Goal: Check status: Check status

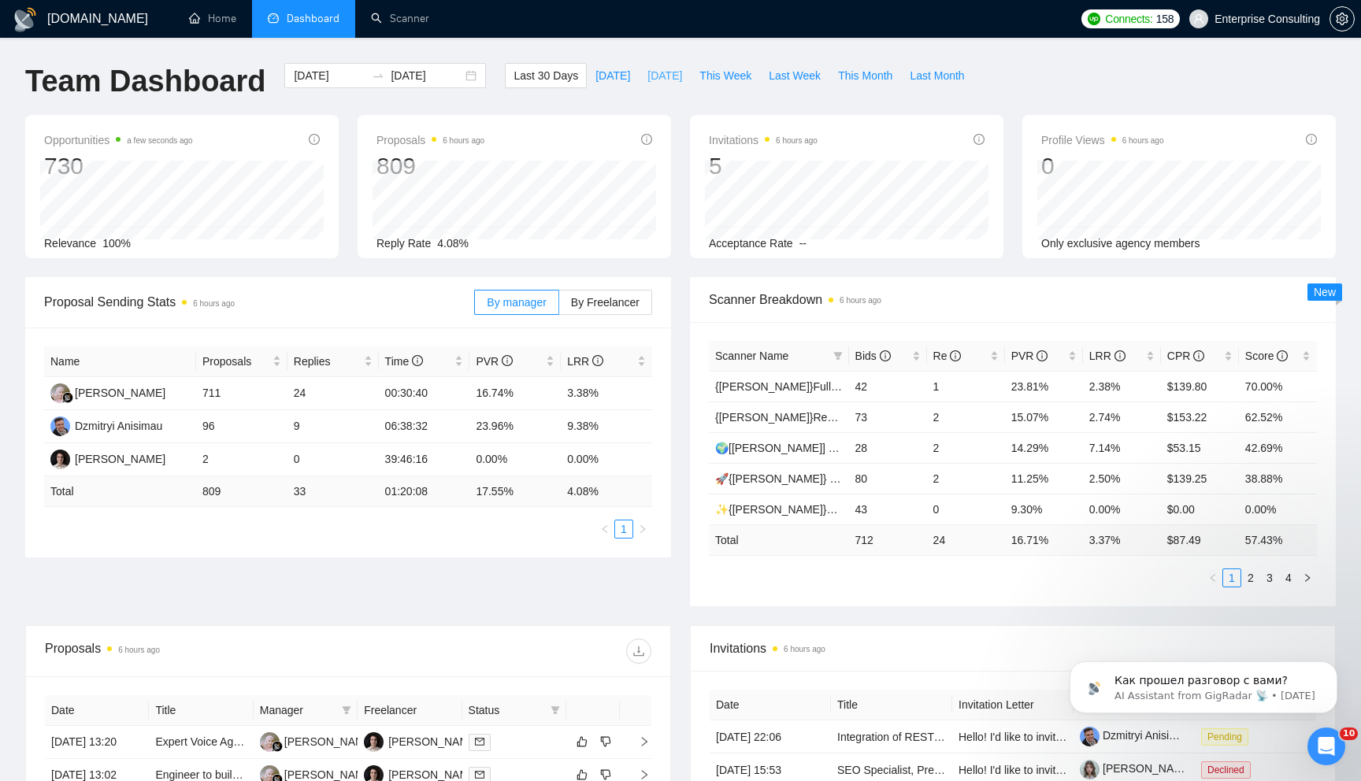
click at [647, 77] on span "[DATE]" at bounding box center [664, 75] width 35 height 17
type input "[DATE]"
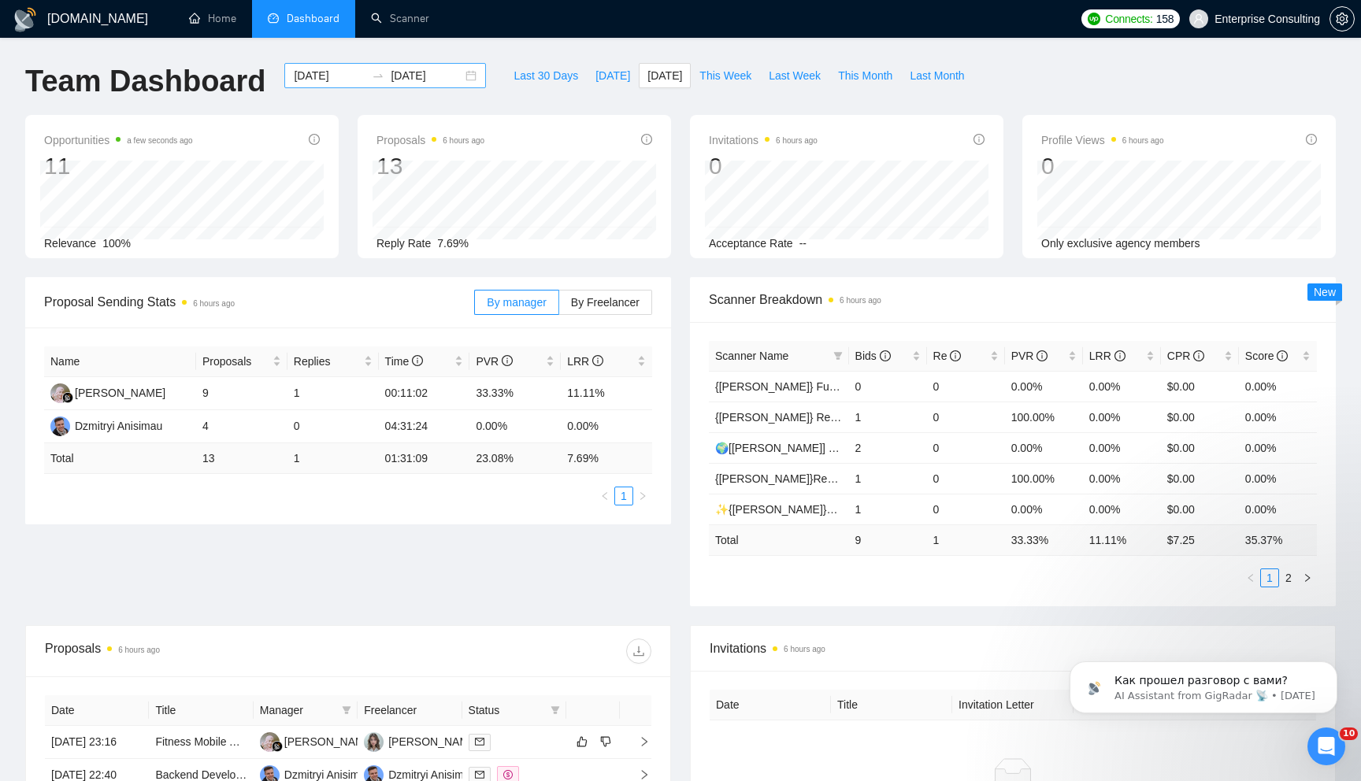
click at [461, 76] on div "[DATE] [DATE]" at bounding box center [385, 75] width 202 height 25
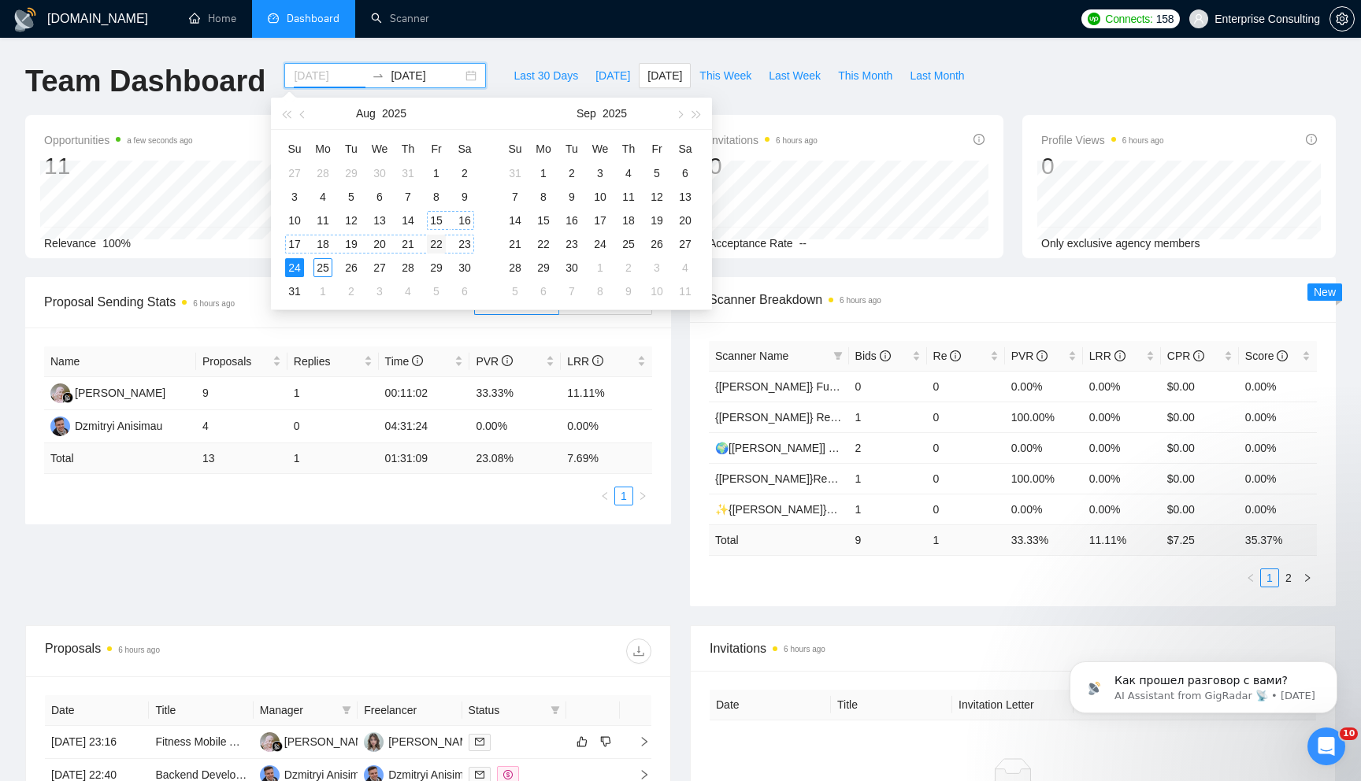
type input "[DATE]"
click at [433, 242] on div "22" at bounding box center [436, 244] width 19 height 19
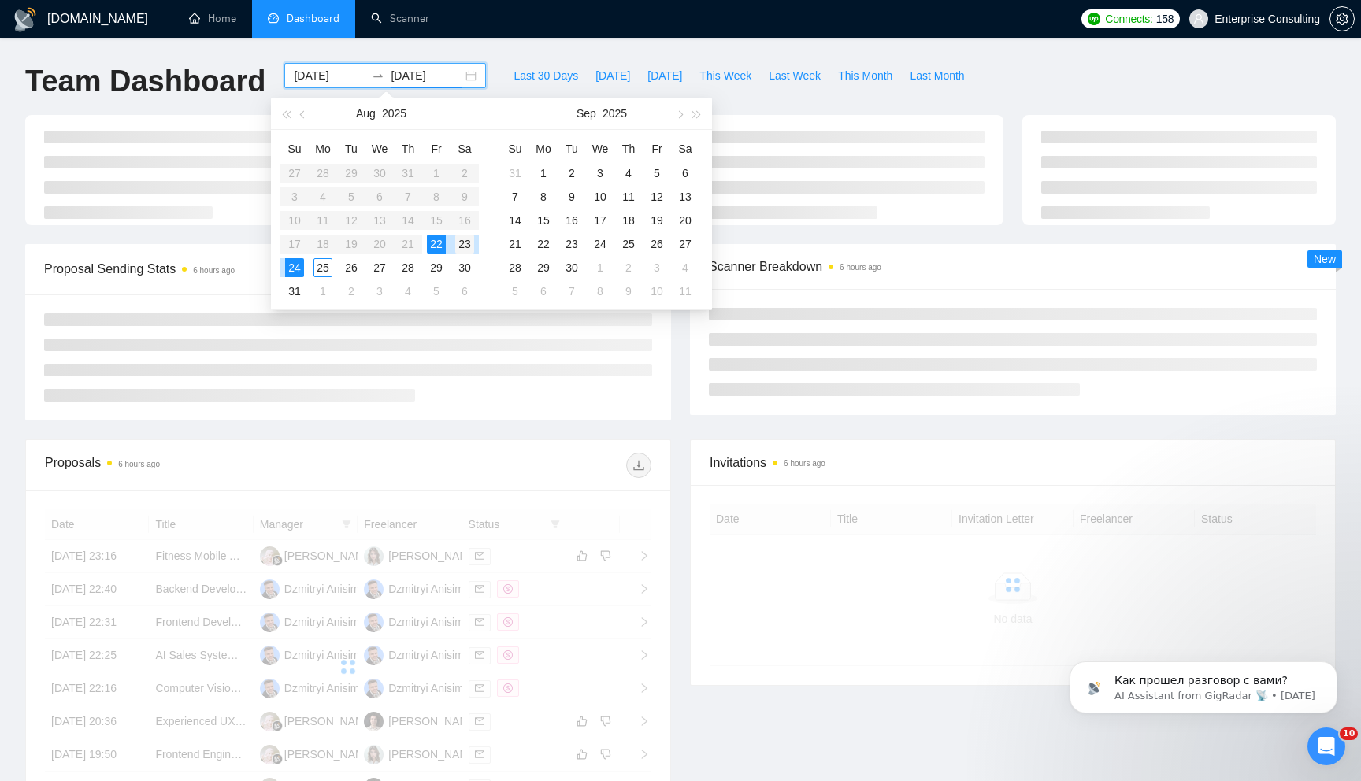
type input "[DATE]"
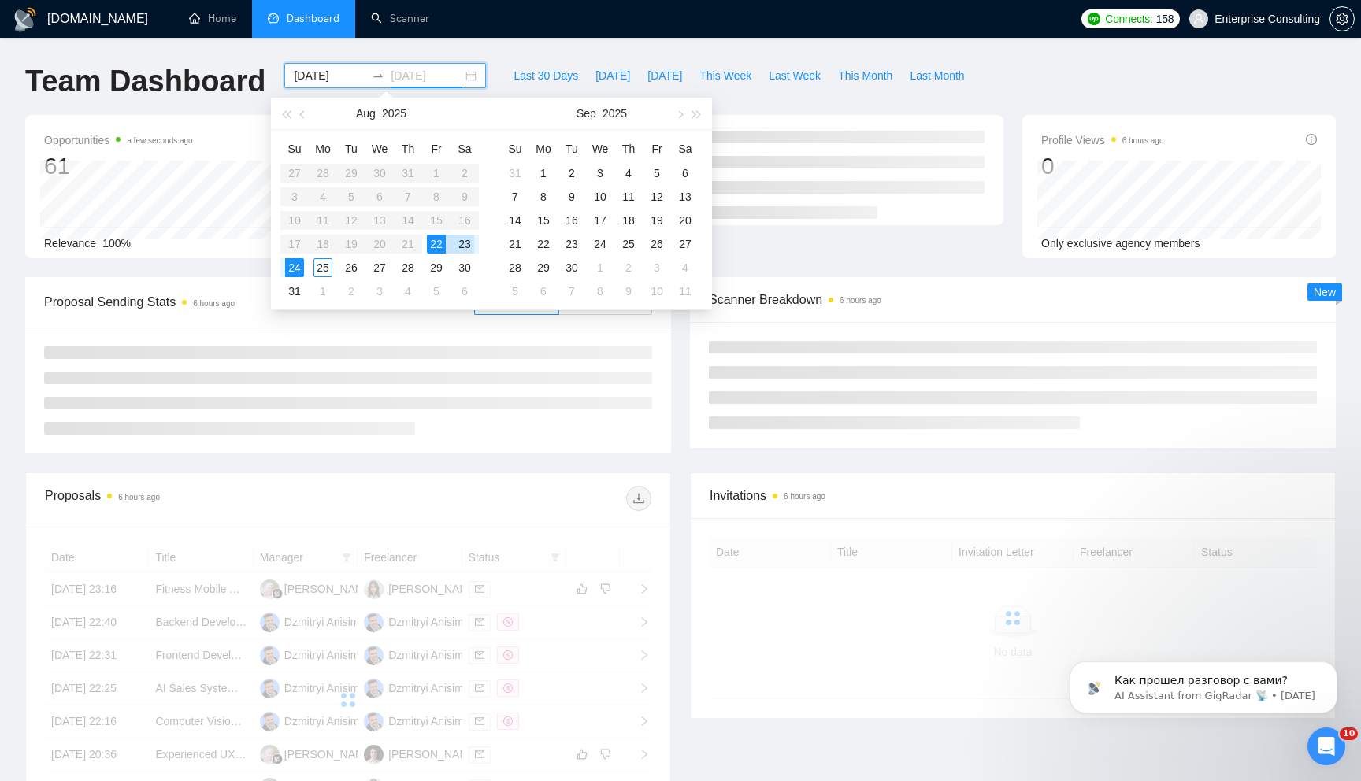
click at [464, 243] on div "23" at bounding box center [464, 244] width 19 height 19
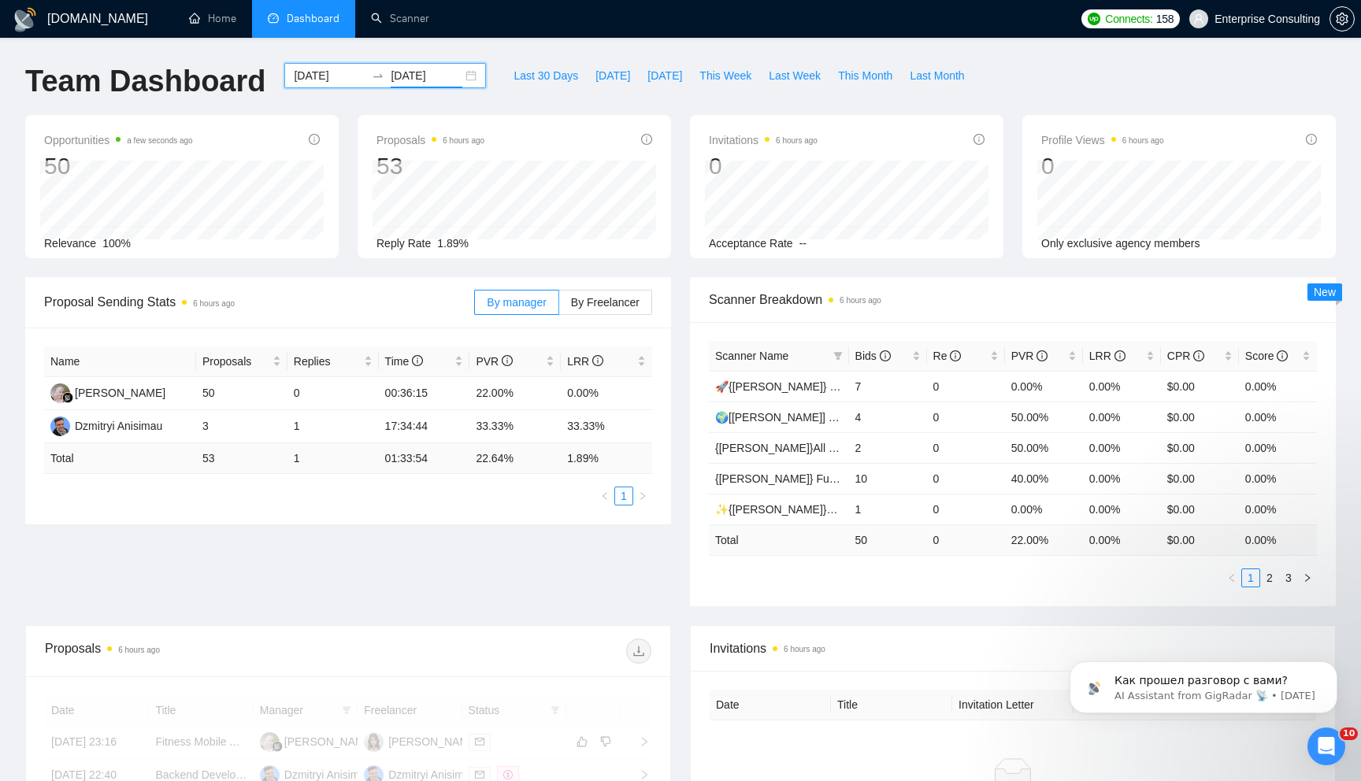
click at [458, 80] on div "[DATE] [DATE]" at bounding box center [385, 75] width 202 height 25
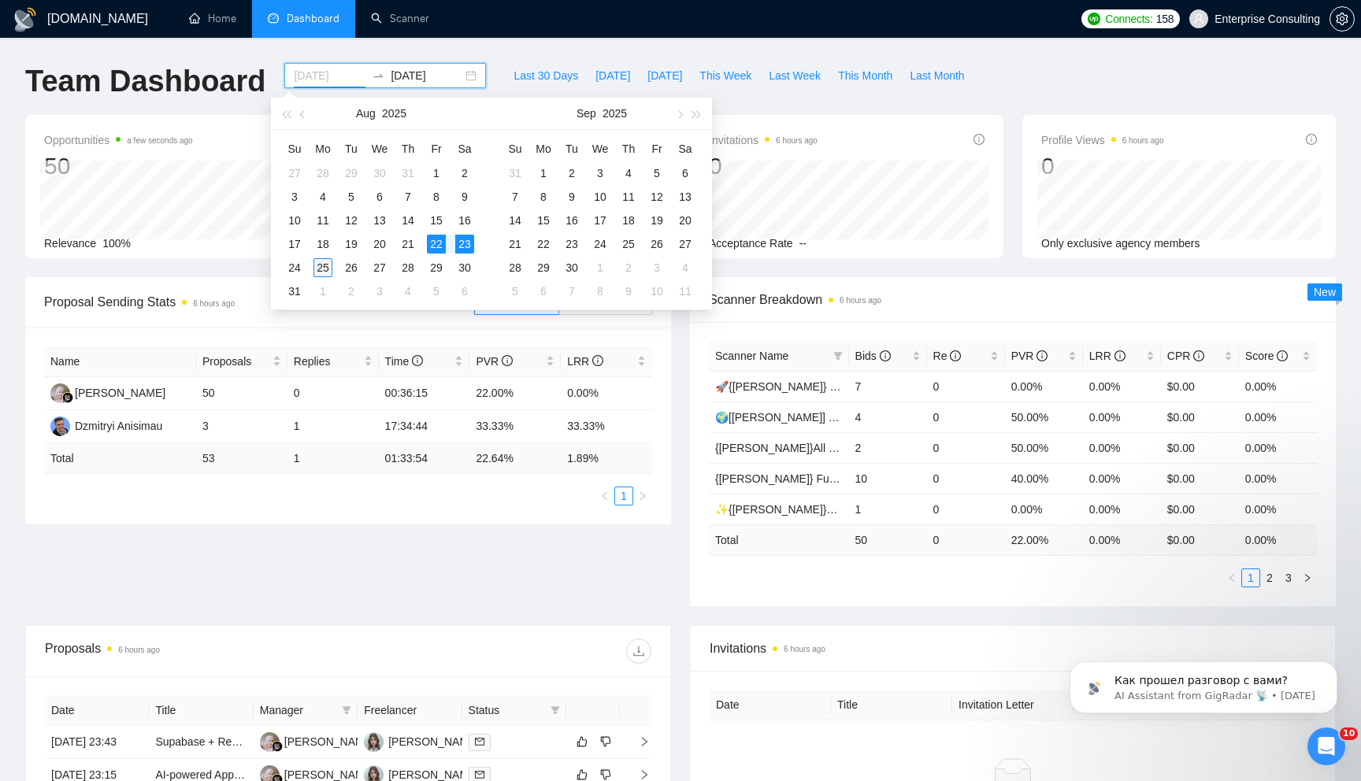
type input "[DATE]"
click at [320, 266] on div "25" at bounding box center [322, 267] width 19 height 19
type input "[DATE]"
click at [465, 241] on table "Su Mo Tu We Th Fr Sa 27 28 29 30 31 1 2 3 4 5 6 7 8 9 10 11 12 13 14 15 16 17 1…" at bounding box center [379, 219] width 198 height 167
type input "[DATE]"
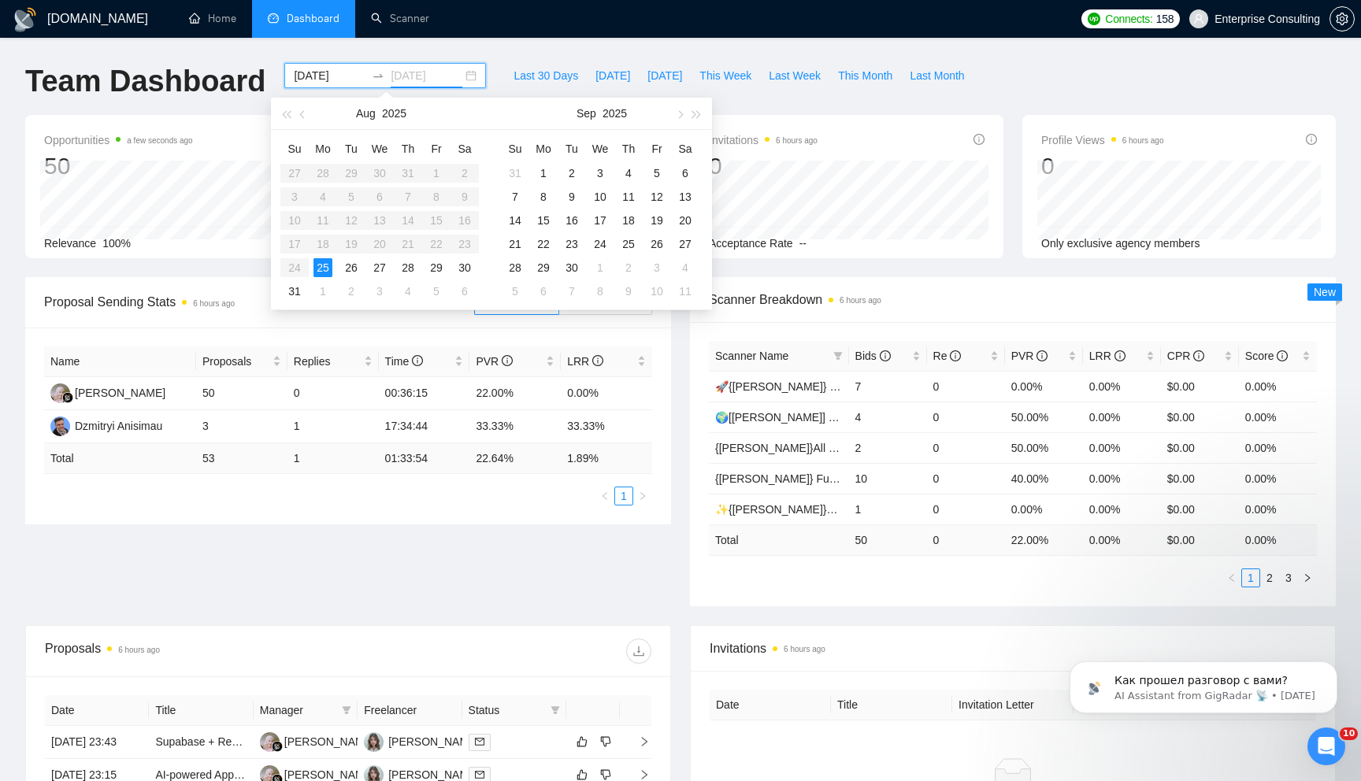
click at [328, 264] on div "25" at bounding box center [322, 267] width 19 height 19
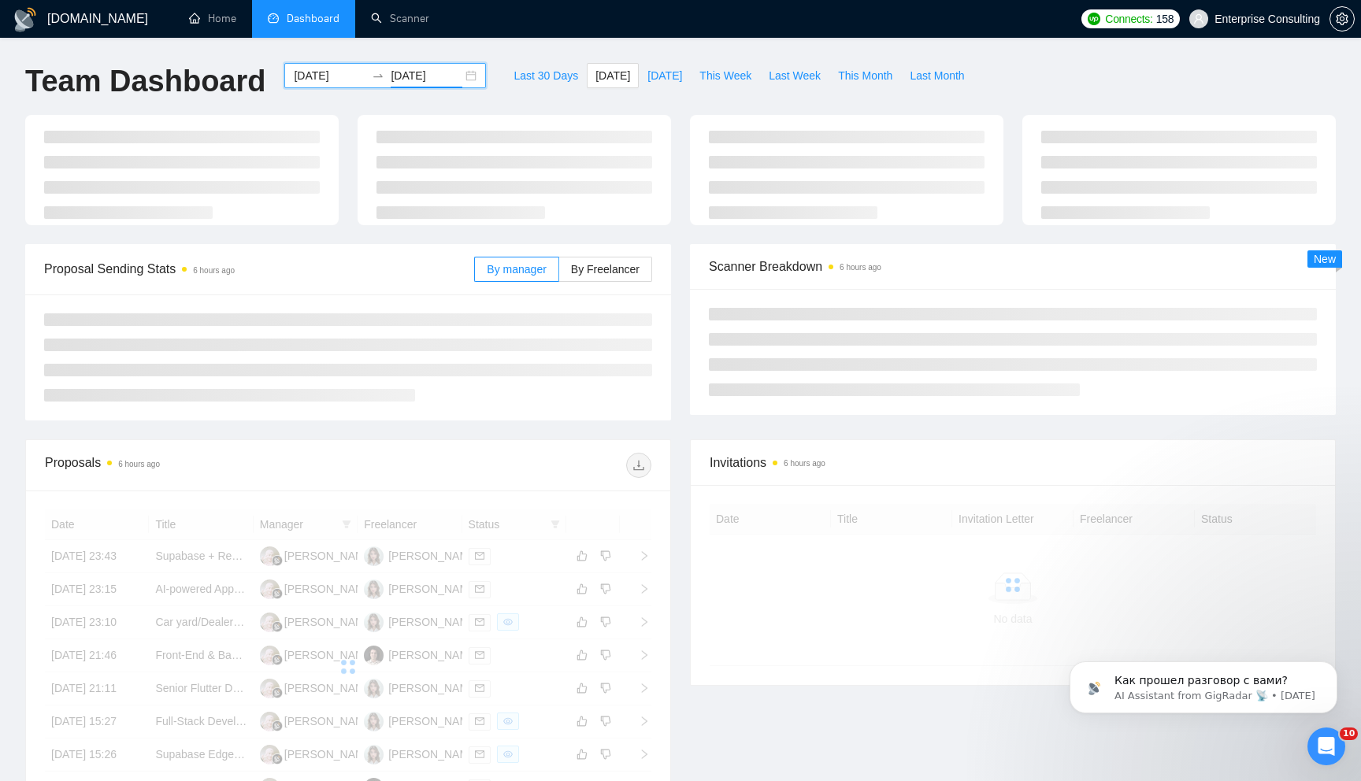
click at [458, 73] on div "[DATE] [DATE]" at bounding box center [385, 75] width 202 height 25
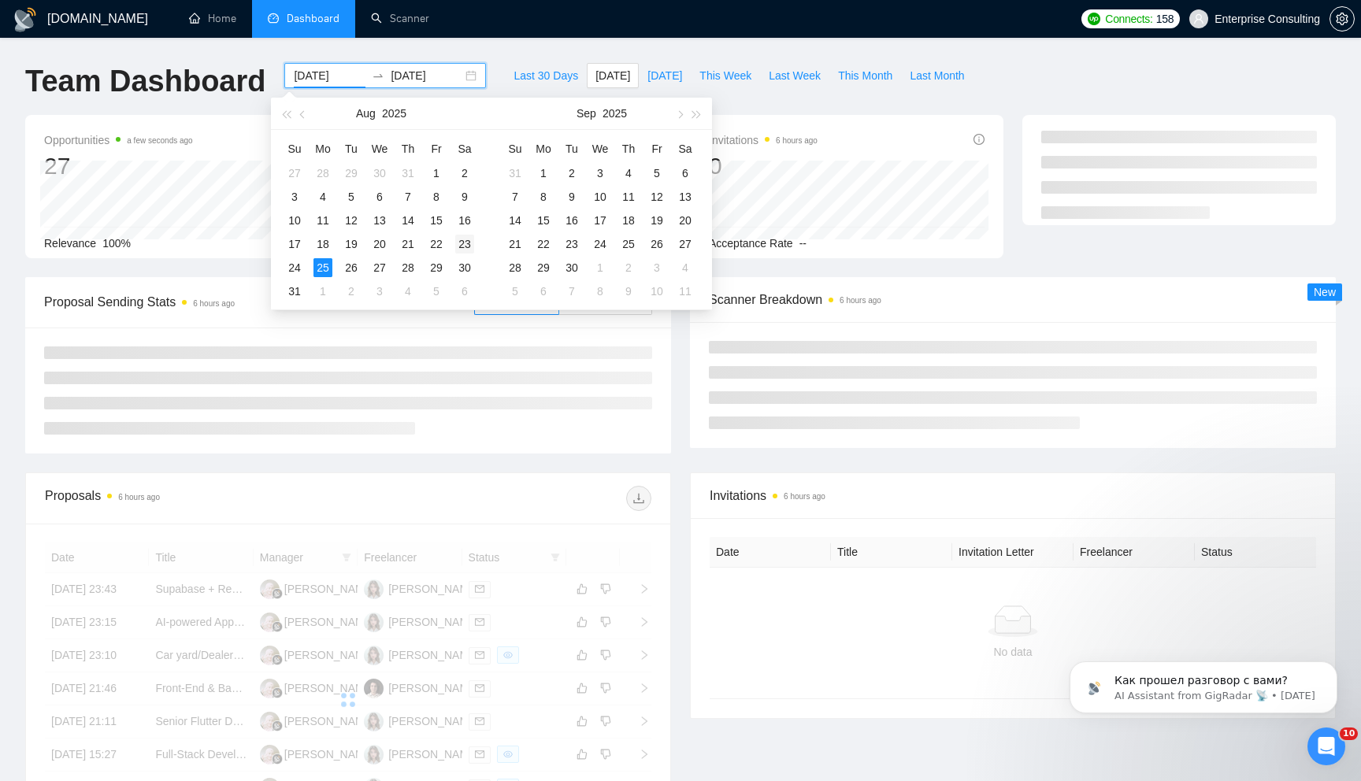
type input "[DATE]"
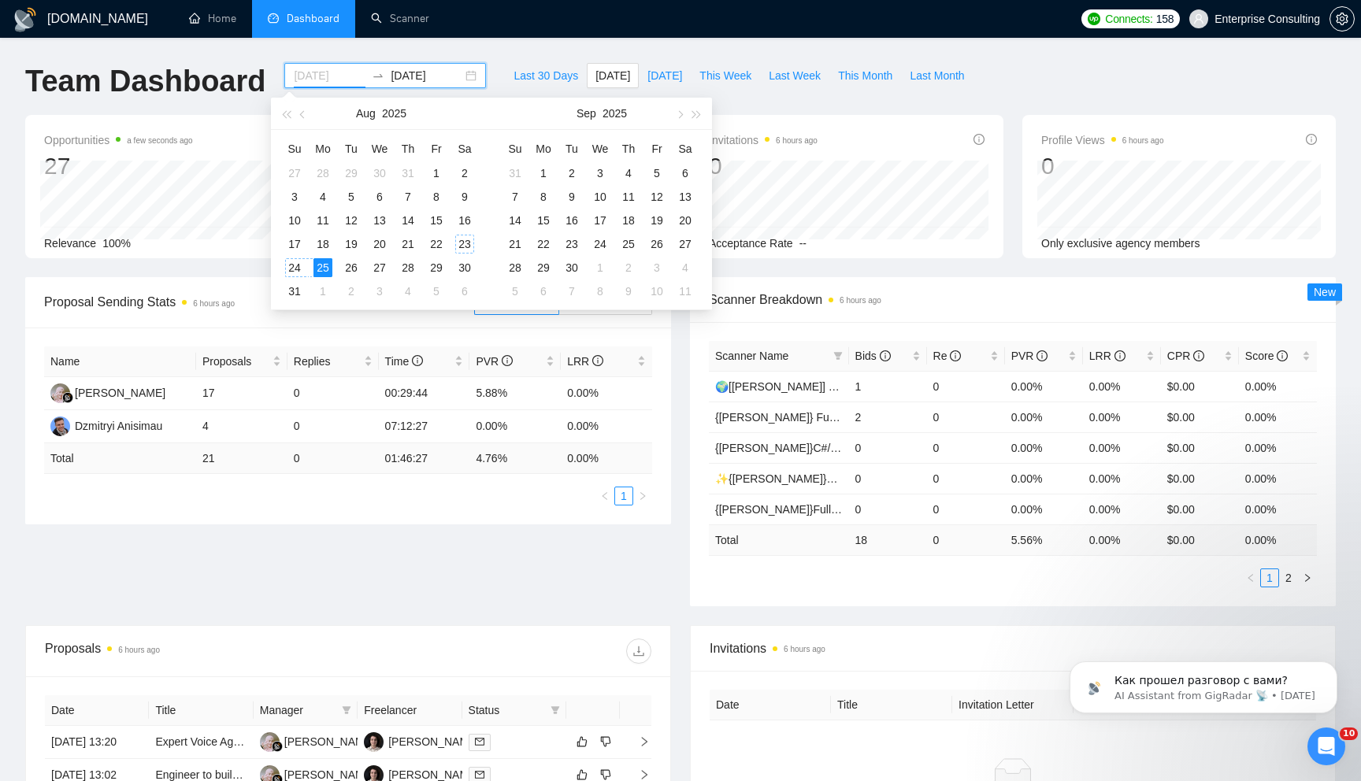
click at [457, 242] on div "23" at bounding box center [464, 244] width 19 height 19
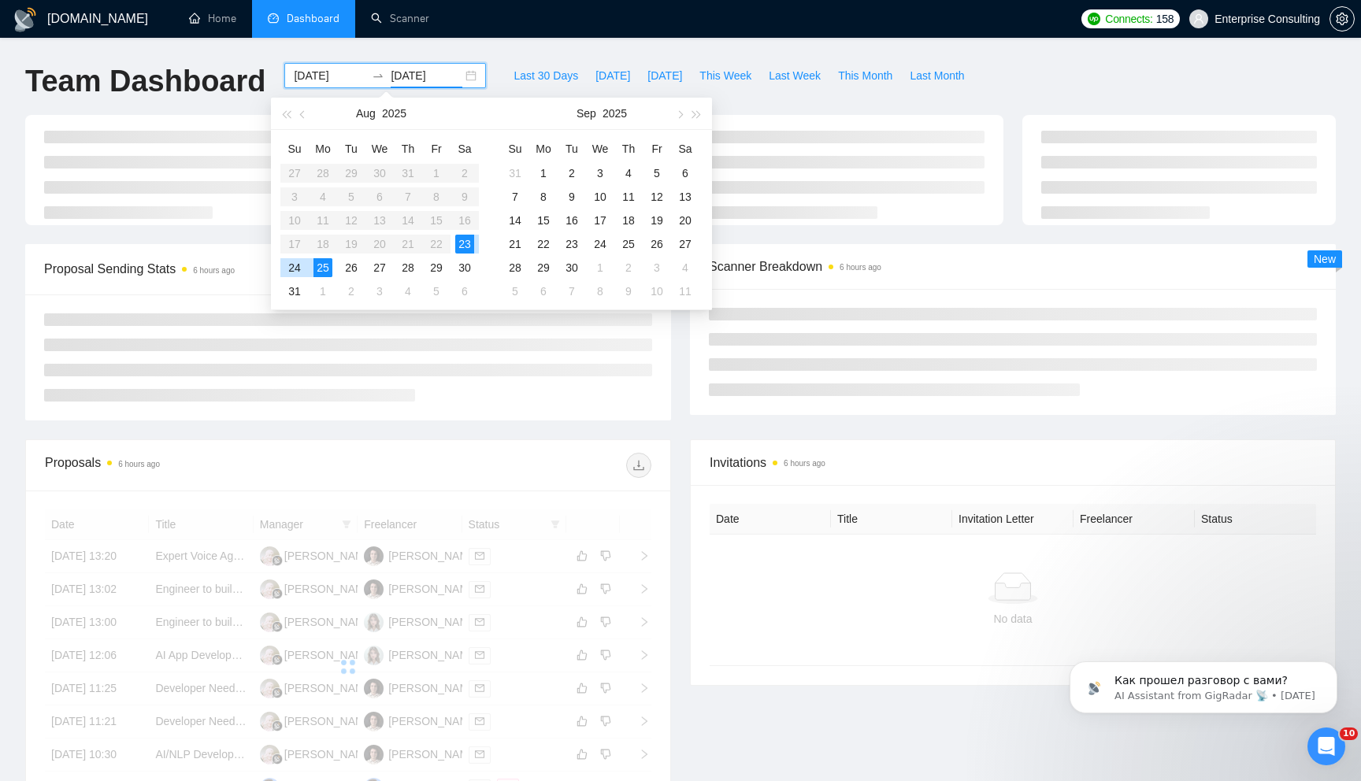
type input "[DATE]"
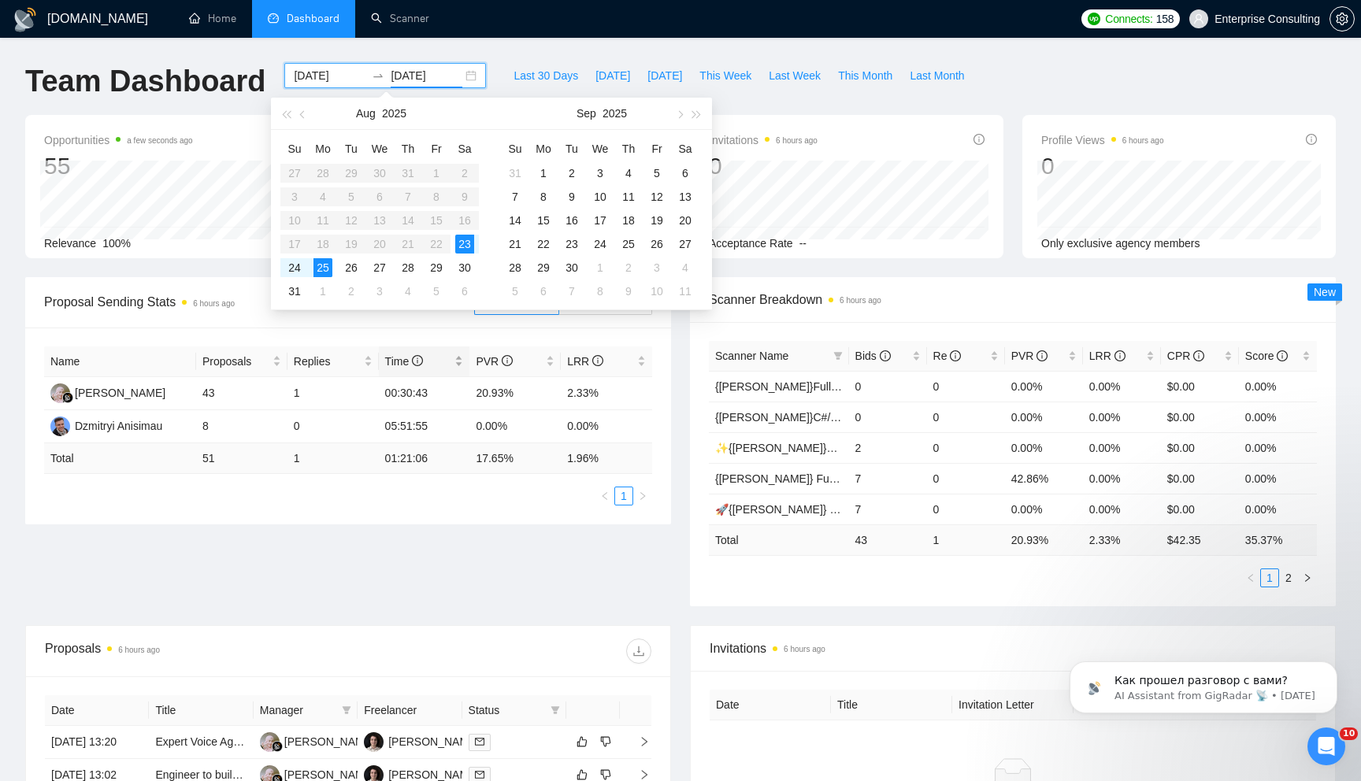
click at [420, 365] on icon "info-circle" at bounding box center [417, 360] width 11 height 11
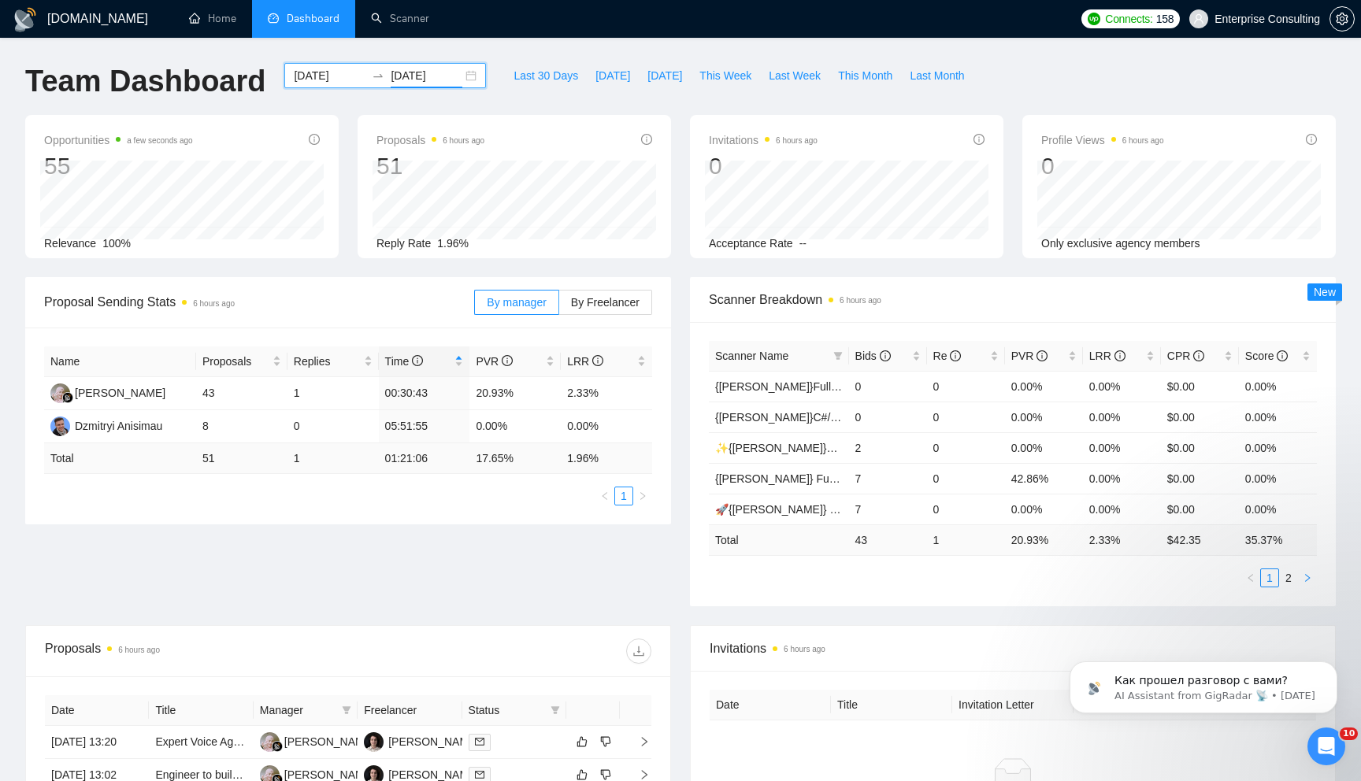
click at [1307, 575] on icon "right" at bounding box center [1307, 577] width 9 height 9
click at [1275, 581] on link "1" at bounding box center [1269, 577] width 17 height 17
click at [465, 79] on div "[DATE] [DATE]" at bounding box center [385, 75] width 202 height 25
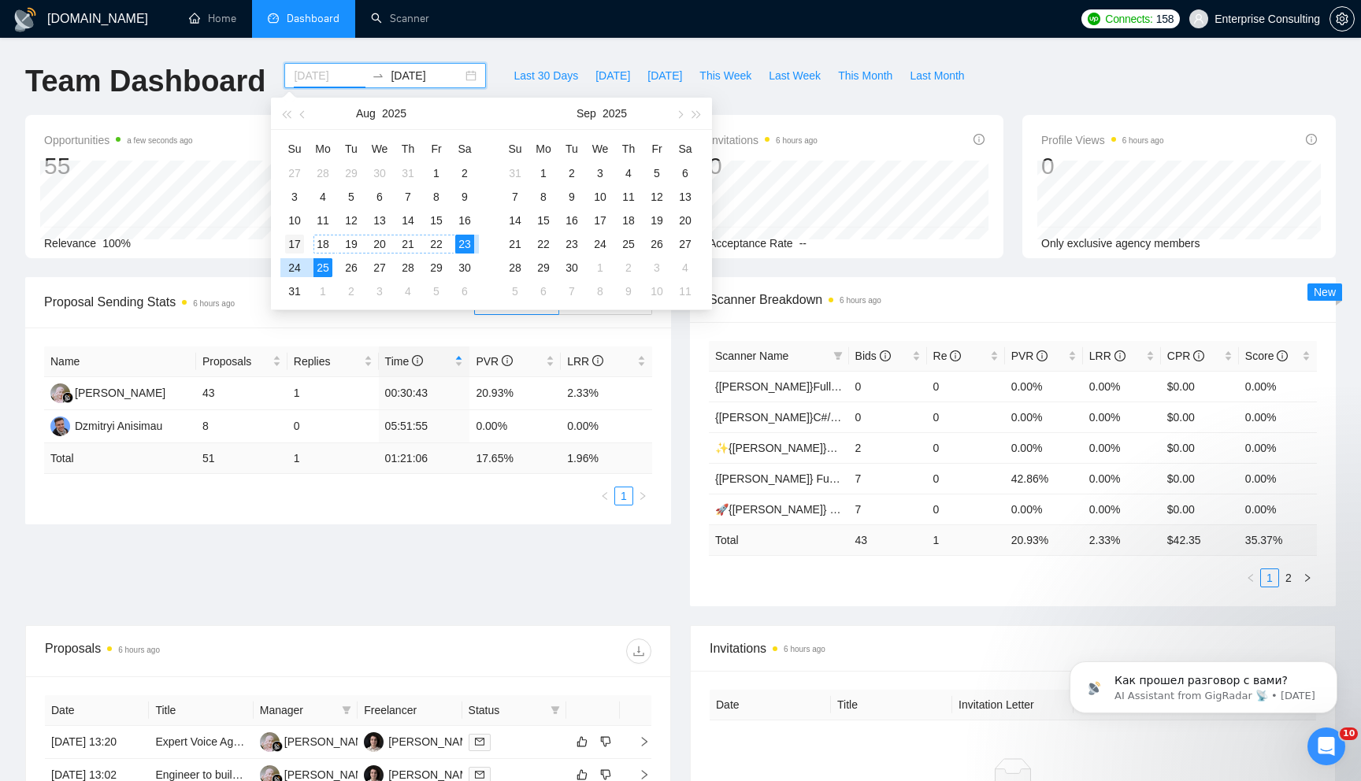
type input "[DATE]"
click at [291, 241] on div "17" at bounding box center [294, 244] width 19 height 19
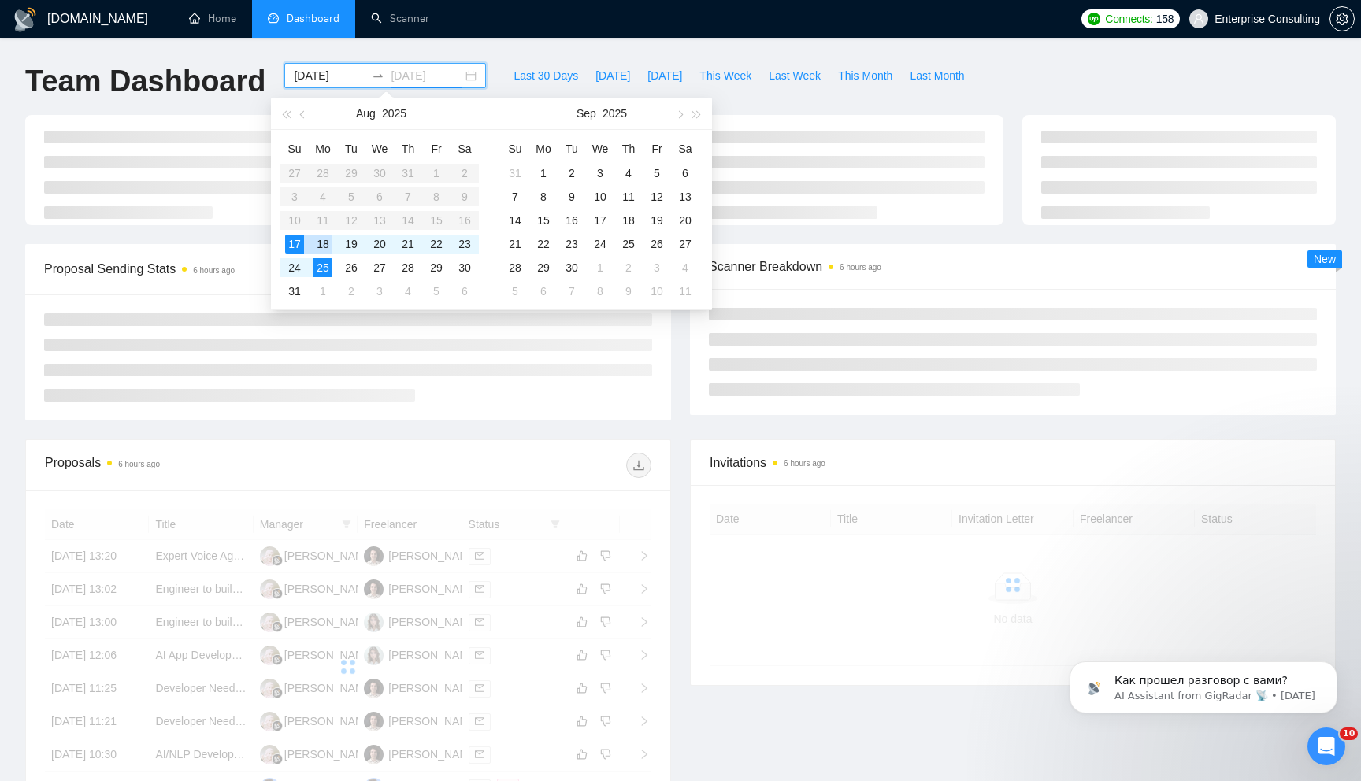
type input "[DATE]"
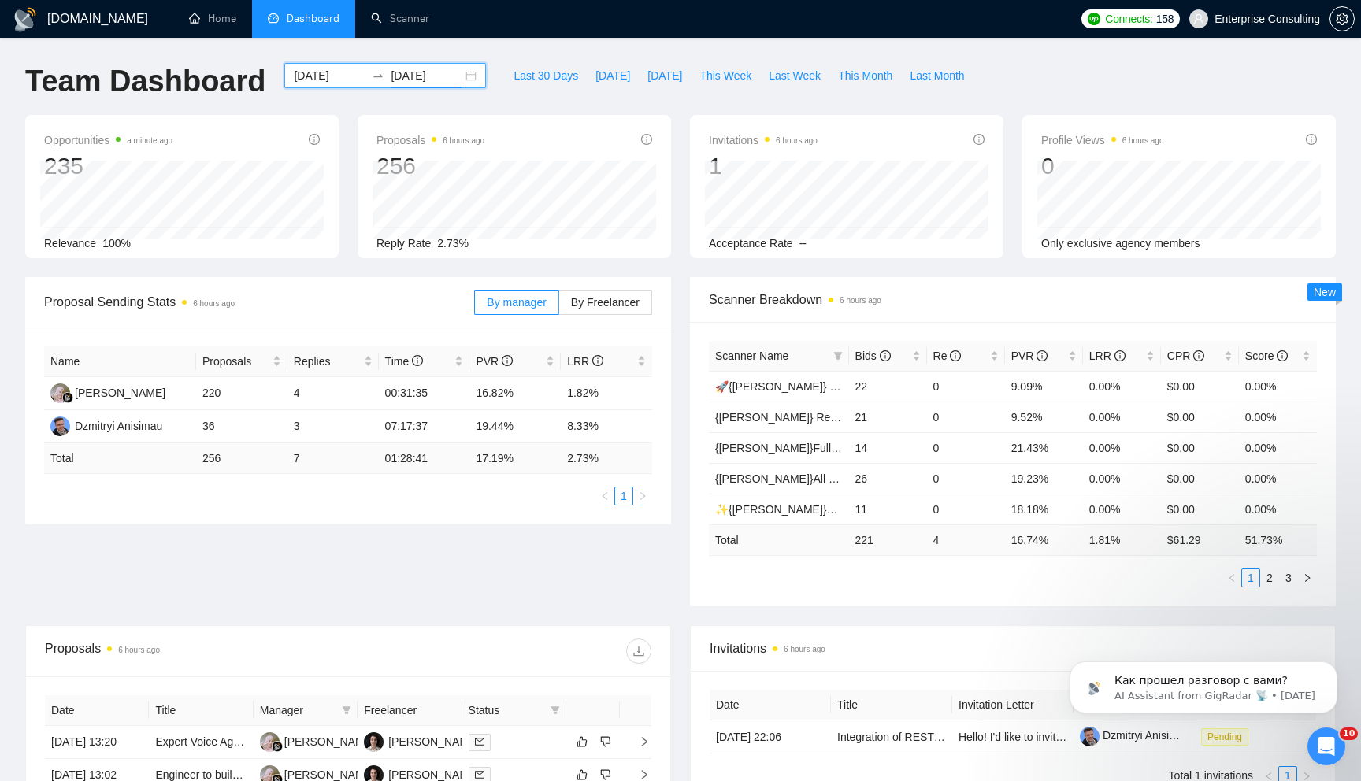
click at [673, 207] on div "Proposals 6 hours ago 256 [DATE] Sent 21 Reply Rate 2.73%" at bounding box center [514, 186] width 332 height 143
click at [395, 58] on div "[DOMAIN_NAME] Home Dashboard Scanner Connects: 158 Enterprise Consulting Team D…" at bounding box center [680, 624] width 1361 height 1248
click at [391, 71] on input "[DATE]" at bounding box center [427, 75] width 72 height 17
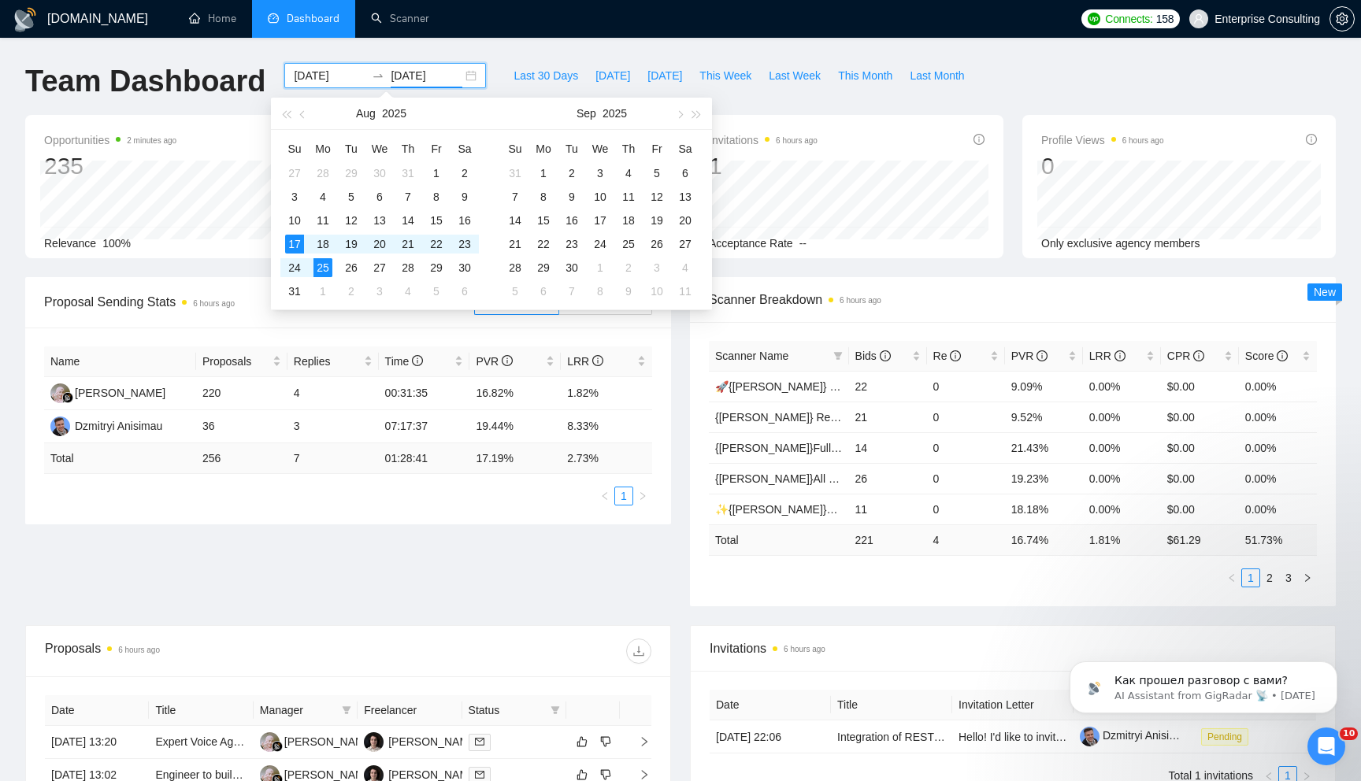
click at [372, 73] on icon "swap-right" at bounding box center [378, 75] width 13 height 13
click at [343, 73] on input "[DATE]" at bounding box center [330, 75] width 72 height 17
click at [377, 74] on div at bounding box center [377, 75] width 25 height 13
click at [391, 74] on input "[DATE]" at bounding box center [427, 75] width 72 height 17
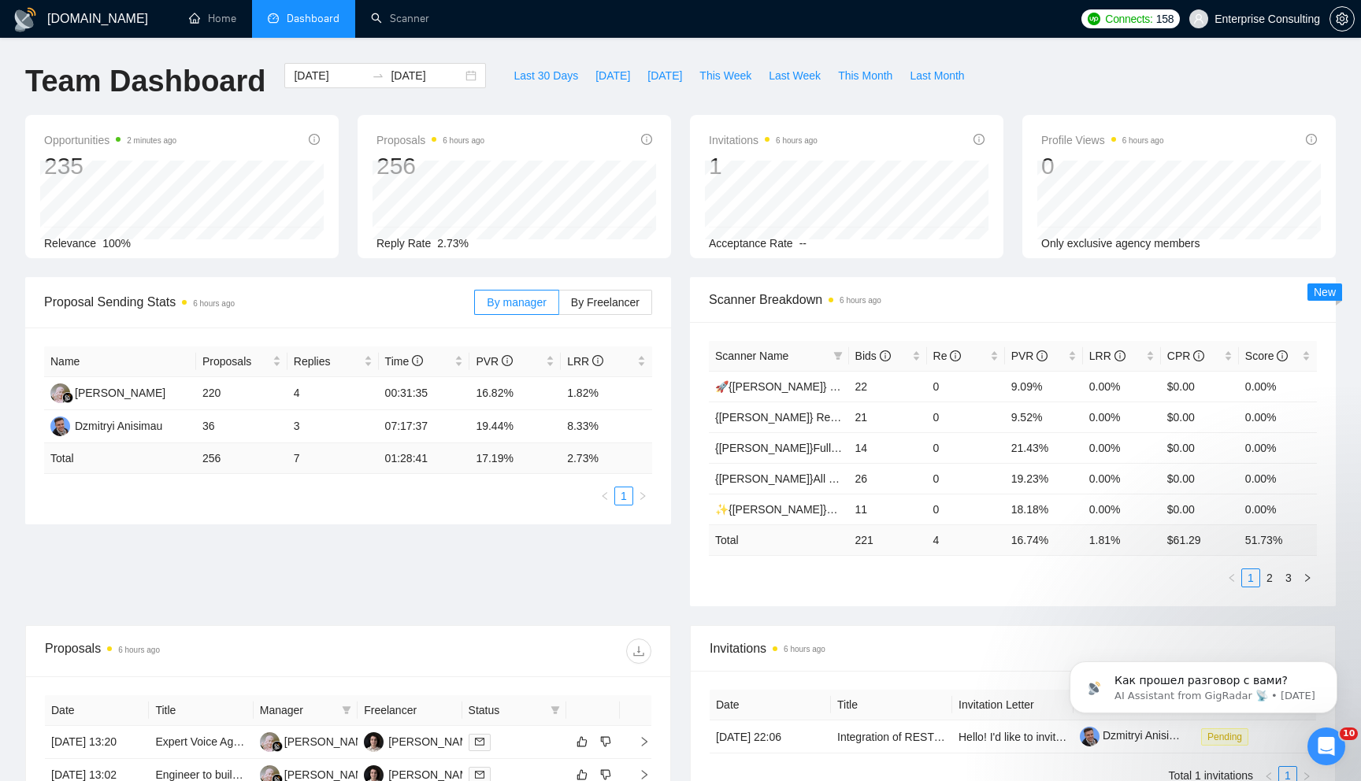
click at [415, 55] on div "[DOMAIN_NAME] Home Dashboard Scanner Connects: 158 Enterprise Consulting Team D…" at bounding box center [680, 624] width 1361 height 1248
click at [420, 12] on link "Scanner" at bounding box center [400, 18] width 58 height 13
